Goal: Task Accomplishment & Management: Complete application form

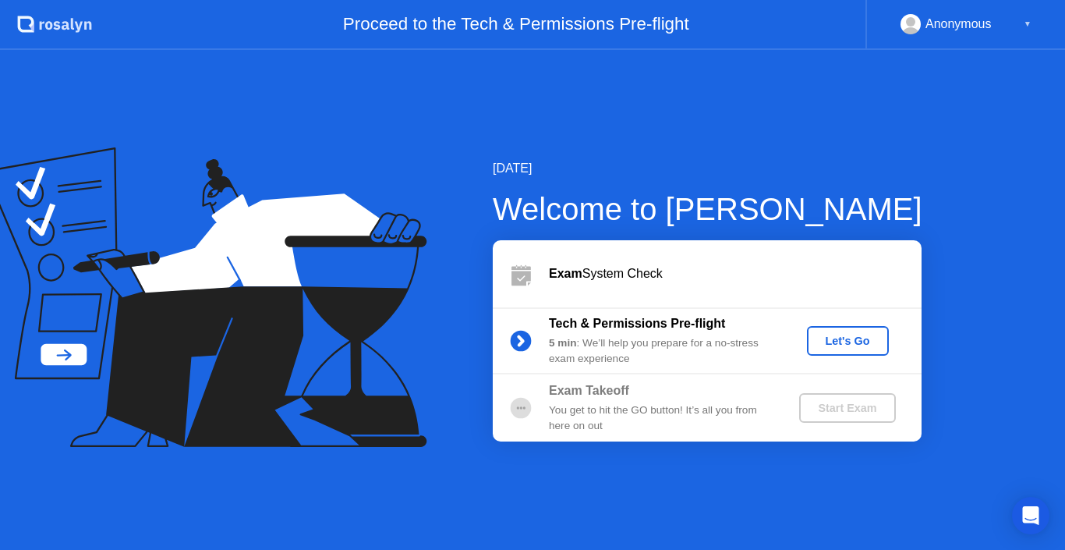
click at [999, 420] on div "[DATE] Welcome to [PERSON_NAME] Exam System Check Tech & Permissions Pre-flight…" at bounding box center [532, 300] width 1065 height 500
click at [837, 342] on div "Let's Go" at bounding box center [847, 341] width 69 height 12
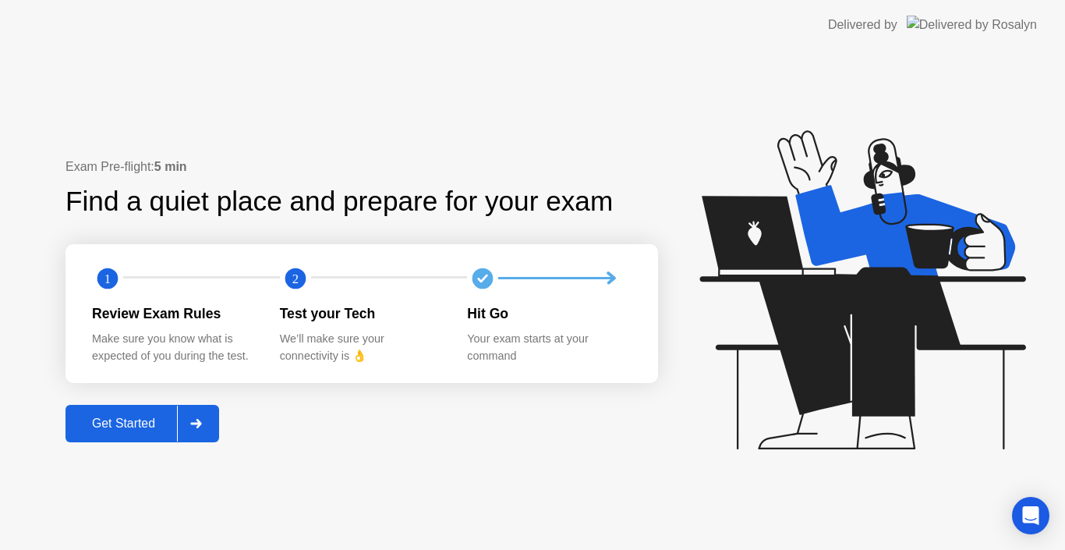
click at [129, 425] on div "Get Started" at bounding box center [123, 423] width 107 height 14
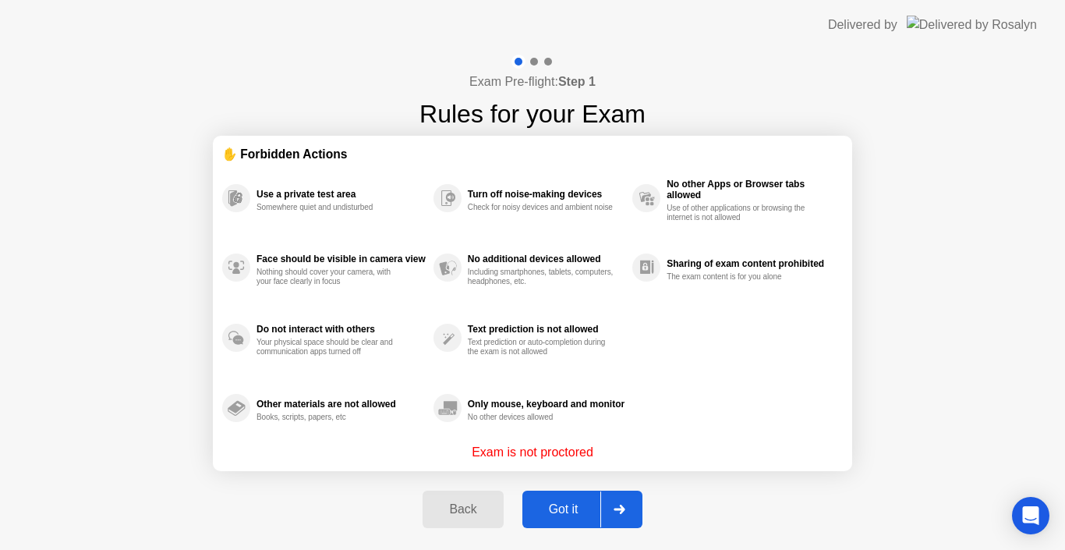
click at [572, 516] on div "Got it" at bounding box center [563, 509] width 73 height 14
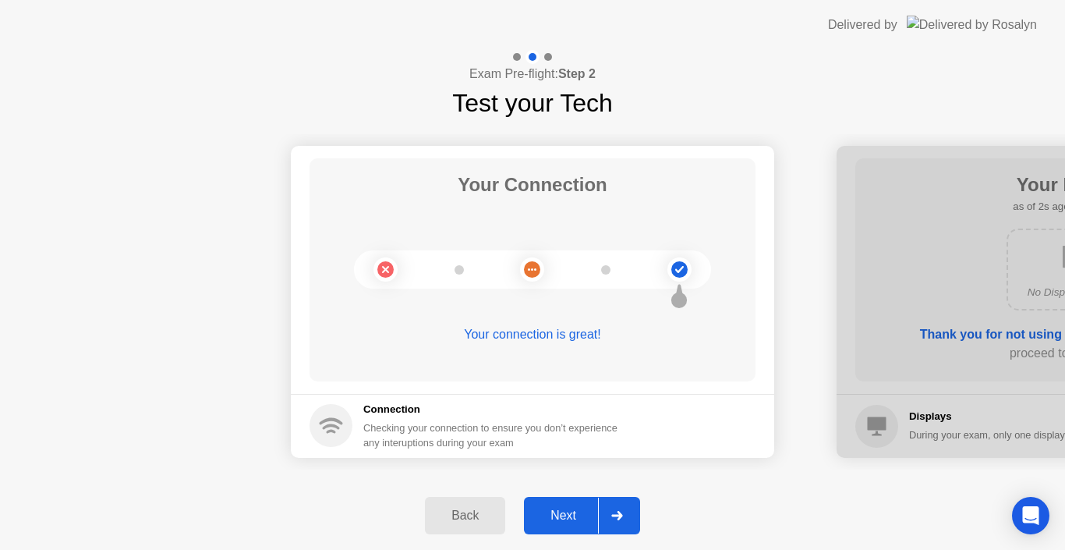
click at [572, 516] on div "Next" at bounding box center [563, 516] width 69 height 14
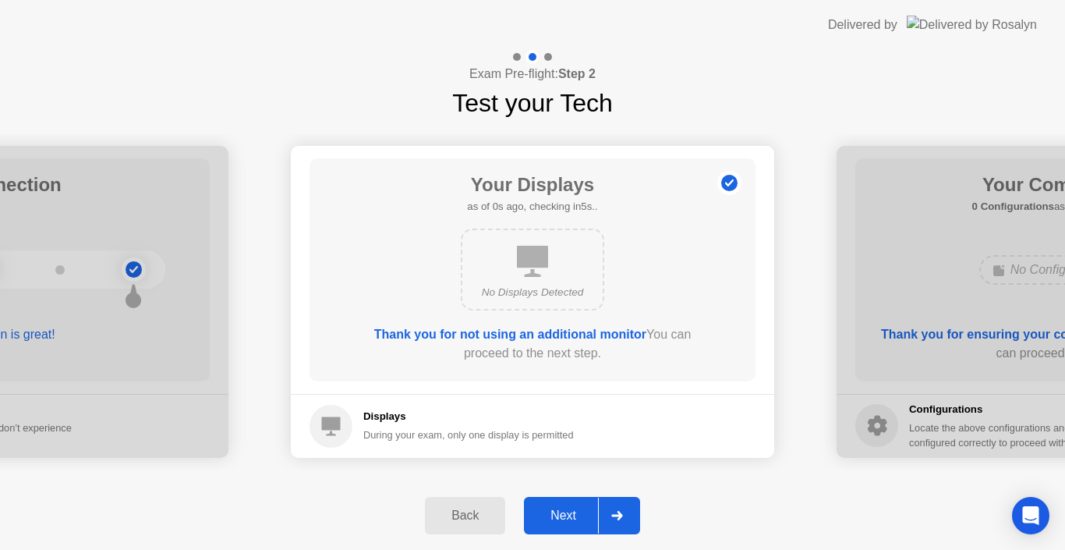
click at [572, 516] on div "Next" at bounding box center [563, 516] width 69 height 14
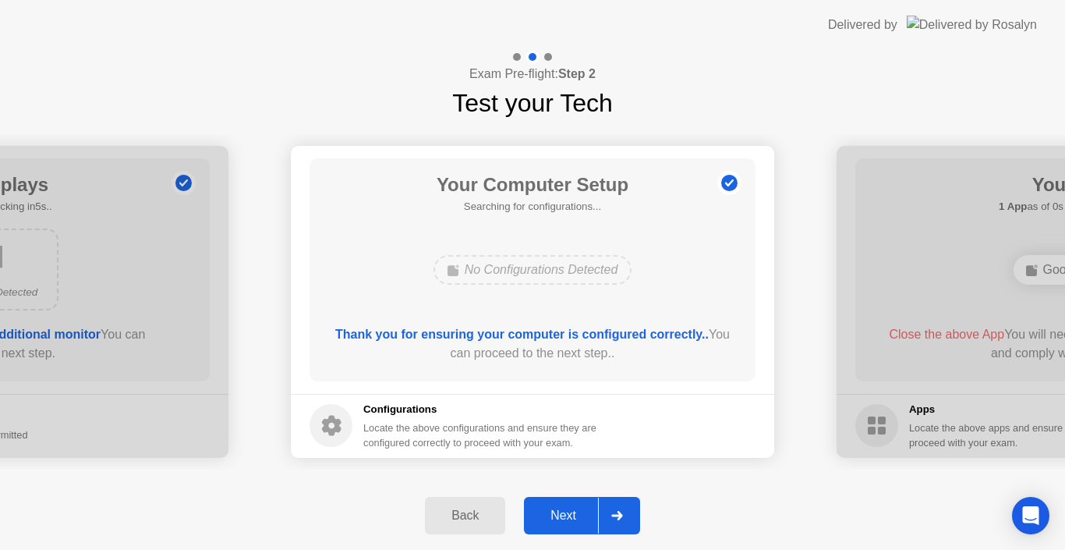
click at [572, 516] on div "Next" at bounding box center [563, 516] width 69 height 14
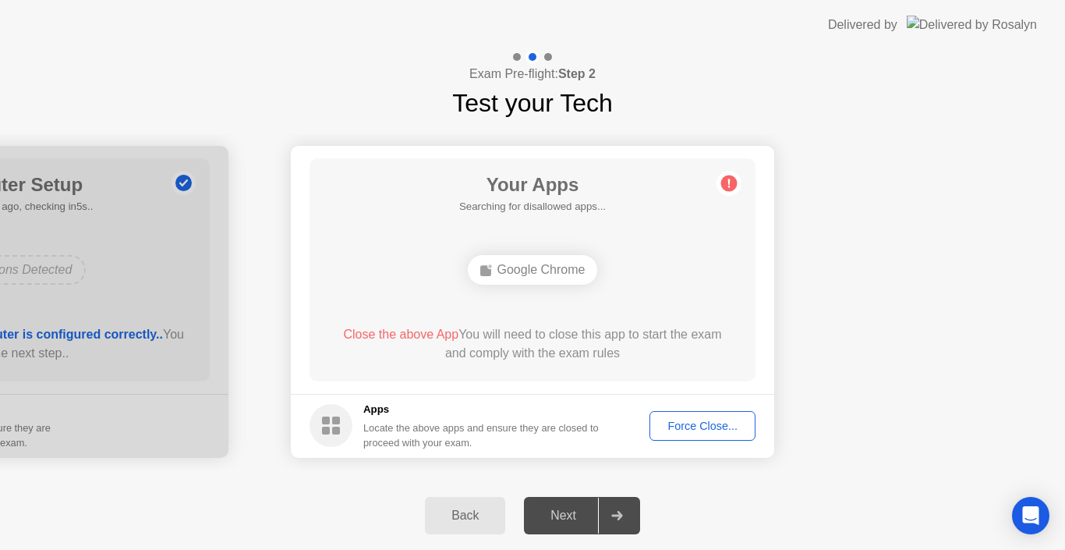
click at [572, 516] on div "Next" at bounding box center [563, 516] width 69 height 14
click at [683, 430] on div "Force Close..." at bounding box center [702, 426] width 95 height 12
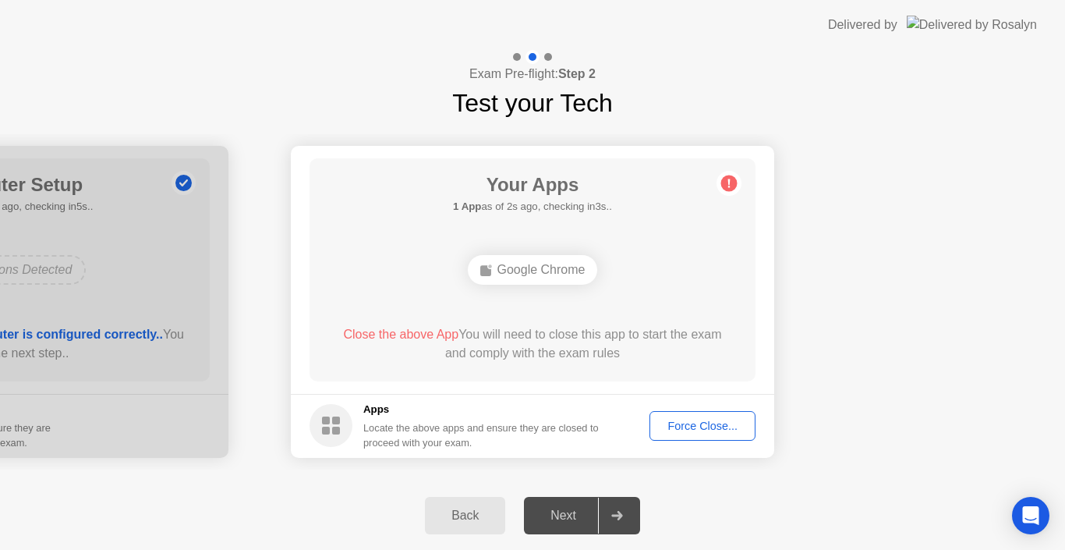
click at [696, 423] on div "Force Close..." at bounding box center [702, 426] width 95 height 12
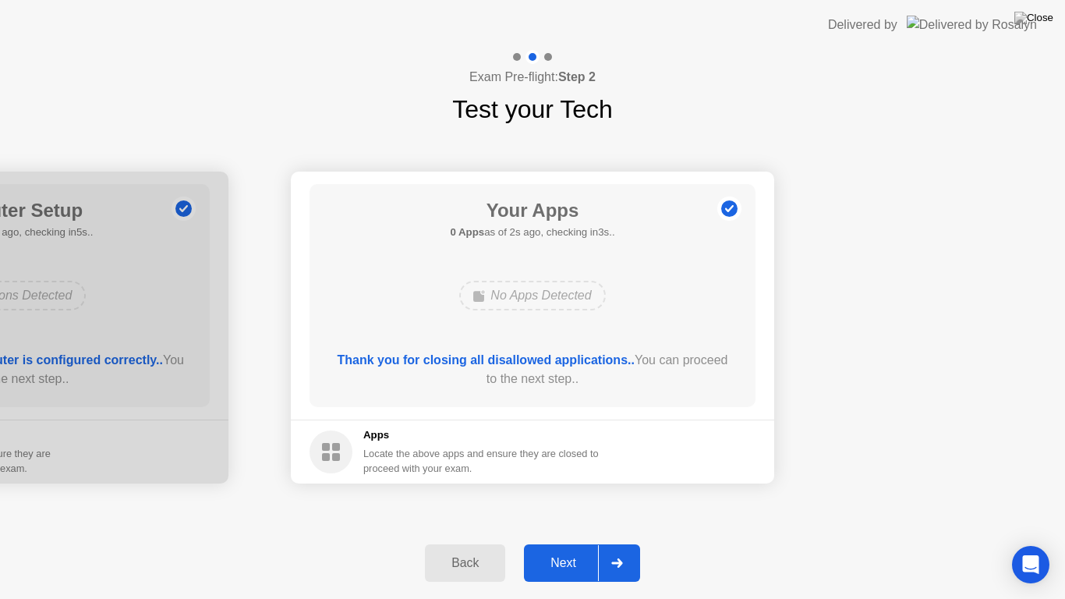
click at [559, 549] on div "Next" at bounding box center [563, 563] width 69 height 14
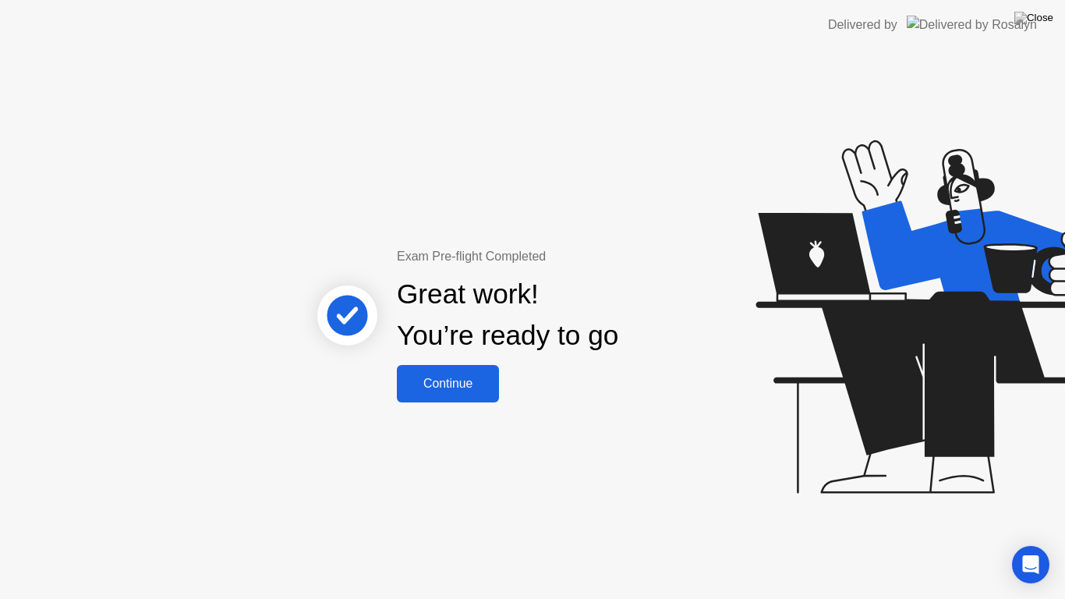
click at [431, 383] on div "Continue" at bounding box center [448, 384] width 93 height 14
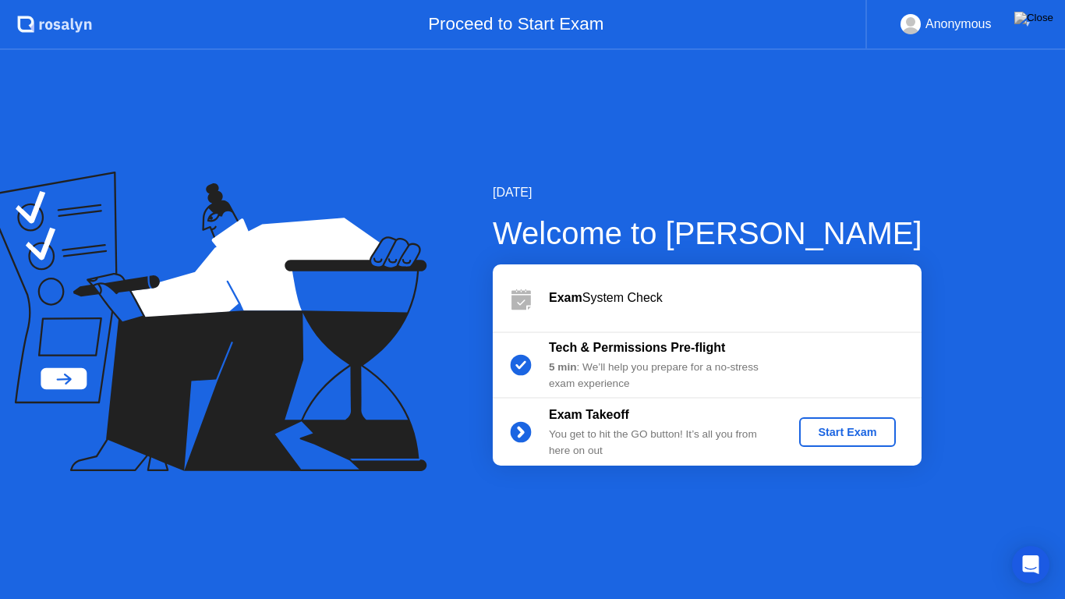
click at [850, 435] on div "Start Exam" at bounding box center [847, 432] width 83 height 12
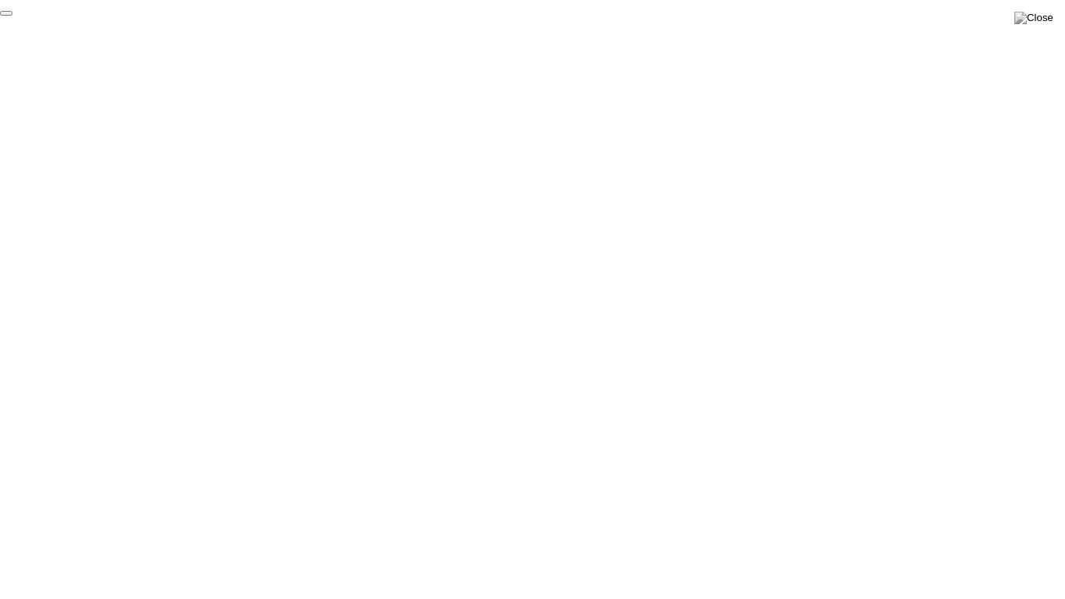
click div "End Proctoring Session"
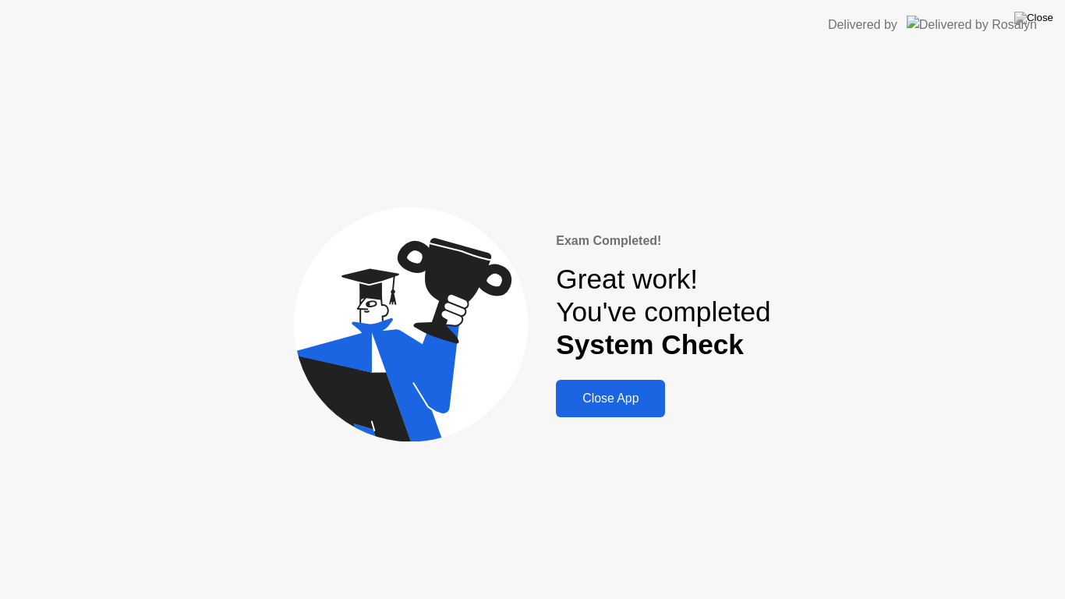
click at [629, 399] on div "Close App" at bounding box center [611, 399] width 100 height 14
